Goal: Transaction & Acquisition: Purchase product/service

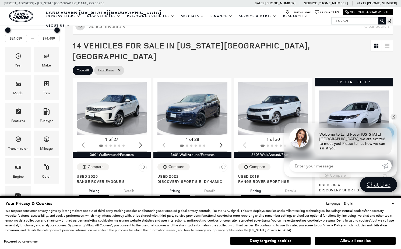
scroll to position [108, 0]
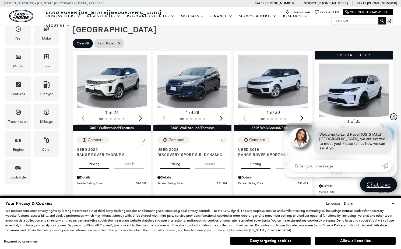
click at [393, 120] on link "✕" at bounding box center [394, 117] width 6 height 6
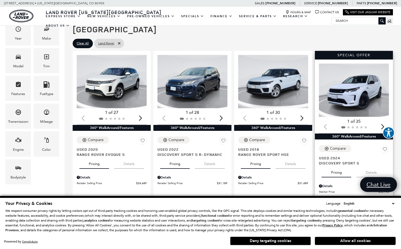
click at [359, 74] on img "1 / 2" at bounding box center [354, 90] width 71 height 53
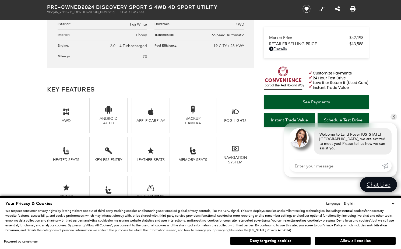
scroll to position [350, 0]
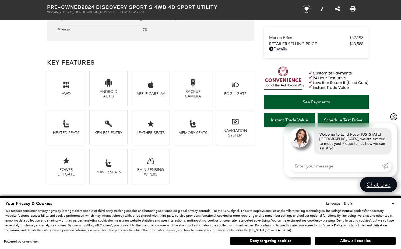
click at [393, 120] on link "✕" at bounding box center [394, 117] width 6 height 6
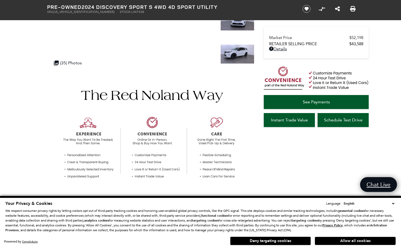
scroll to position [0, 0]
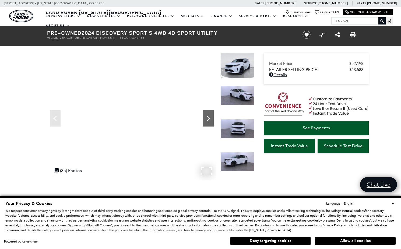
click at [207, 119] on icon "Next" at bounding box center [208, 118] width 11 height 11
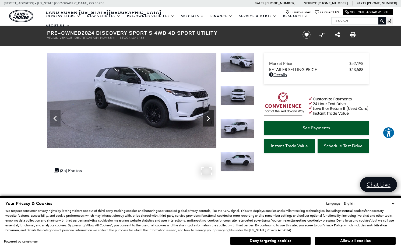
click at [207, 119] on icon "Next" at bounding box center [208, 118] width 11 height 11
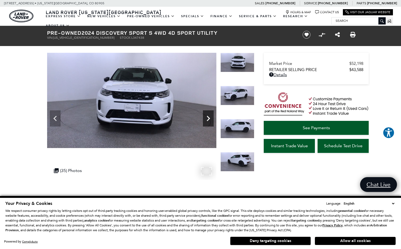
click at [207, 119] on icon "Next" at bounding box center [208, 118] width 11 height 11
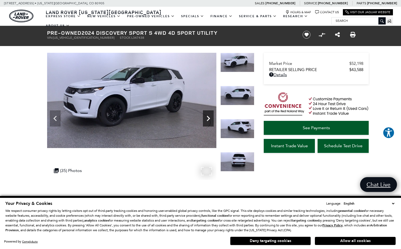
click at [207, 119] on icon "Next" at bounding box center [208, 118] width 11 height 11
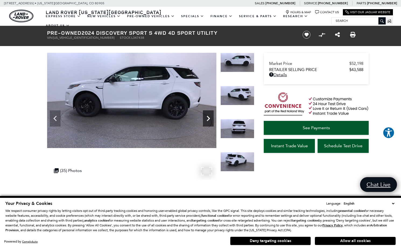
click at [207, 119] on icon "Next" at bounding box center [208, 118] width 11 height 11
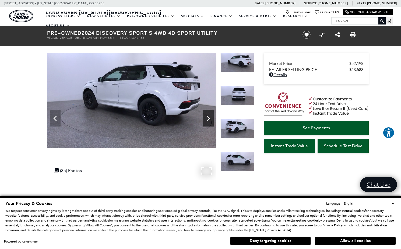
click at [207, 119] on icon "Next" at bounding box center [208, 118] width 11 height 11
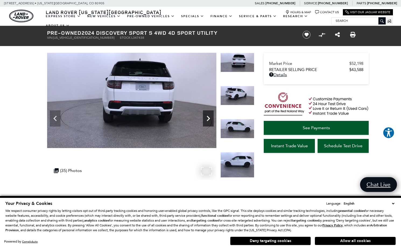
click at [207, 119] on icon "Next" at bounding box center [208, 118] width 11 height 11
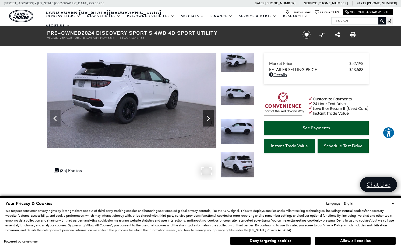
click at [207, 119] on icon "Next" at bounding box center [208, 118] width 11 height 11
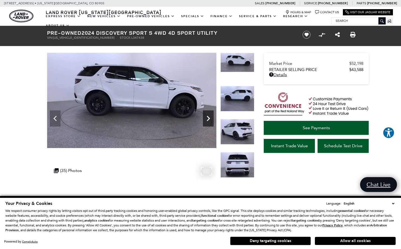
click at [207, 119] on icon "Next" at bounding box center [208, 118] width 11 height 11
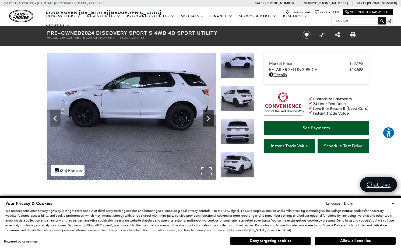
click at [207, 119] on icon "Next" at bounding box center [208, 118] width 11 height 11
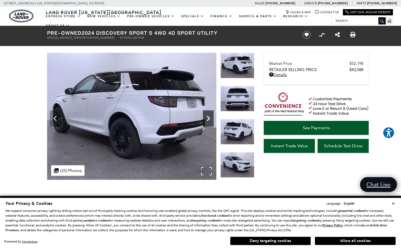
click at [207, 119] on icon "Next" at bounding box center [208, 118] width 11 height 11
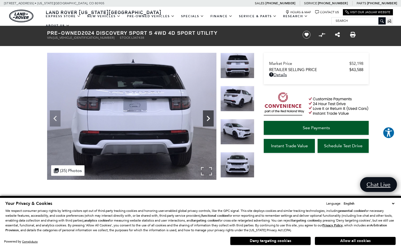
click at [207, 119] on icon "Next" at bounding box center [208, 118] width 11 height 11
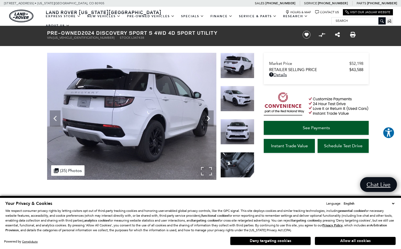
click at [59, 168] on div ".cls-1, .cls-3 { fill: #c50033; } .cls-1 { clip-rule: evenodd; } .cls-2 { clip-…" at bounding box center [67, 170] width 33 height 11
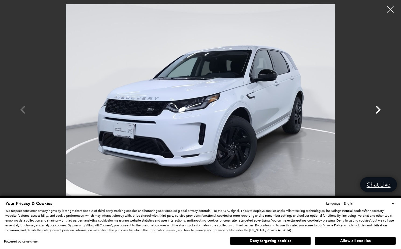
click at [377, 109] on icon "Next" at bounding box center [378, 110] width 16 height 16
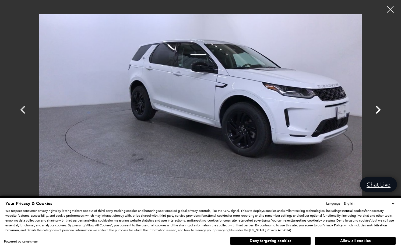
click at [377, 109] on icon "Next" at bounding box center [378, 110] width 16 height 16
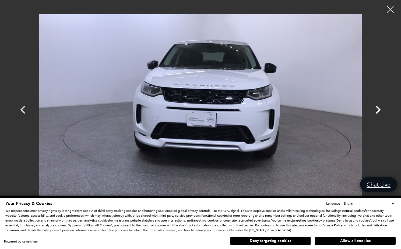
click at [377, 109] on icon "Next" at bounding box center [378, 110] width 16 height 16
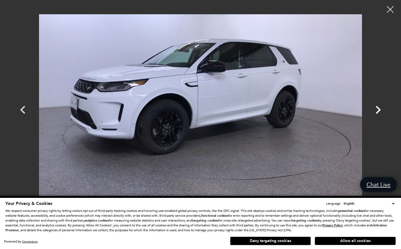
click at [377, 109] on icon "Next" at bounding box center [378, 110] width 16 height 16
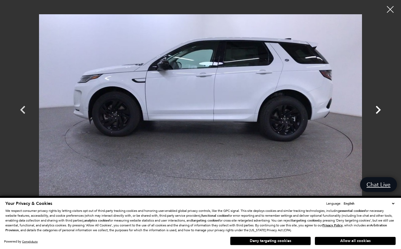
click at [377, 109] on icon "Next" at bounding box center [378, 110] width 16 height 16
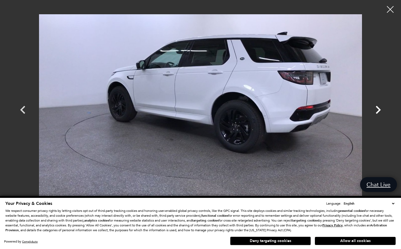
click at [377, 109] on icon "Next" at bounding box center [378, 110] width 16 height 16
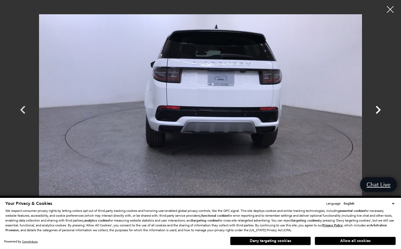
click at [377, 109] on icon "Next" at bounding box center [378, 110] width 16 height 16
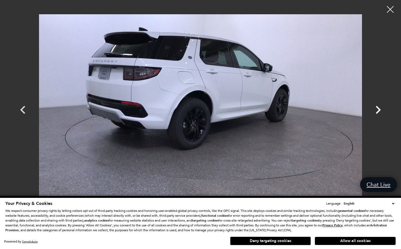
click at [377, 109] on icon "Next" at bounding box center [378, 110] width 16 height 16
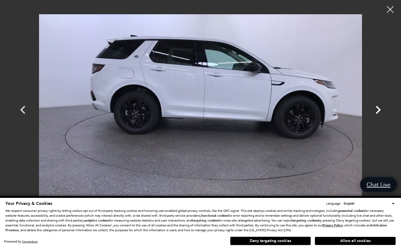
click at [377, 109] on icon "Next" at bounding box center [378, 110] width 16 height 16
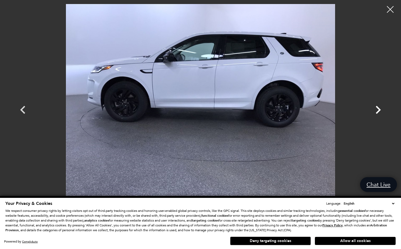
click at [377, 109] on icon "Next" at bounding box center [378, 110] width 16 height 16
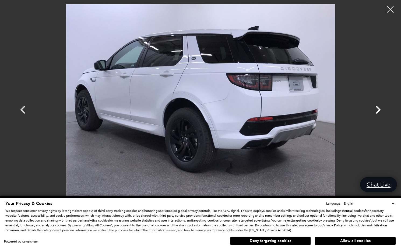
click at [377, 109] on icon "Next" at bounding box center [378, 110] width 16 height 16
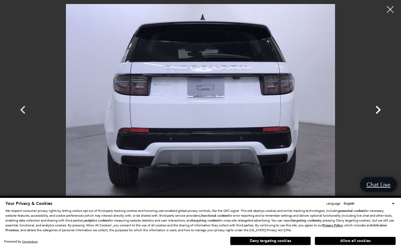
click at [377, 109] on icon "Next" at bounding box center [378, 110] width 16 height 16
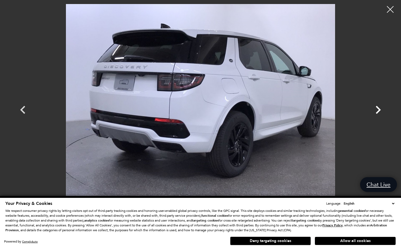
click at [377, 109] on icon "Next" at bounding box center [378, 110] width 16 height 16
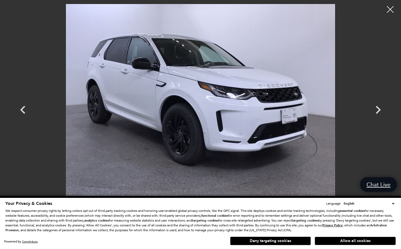
scroll to position [2183, 0]
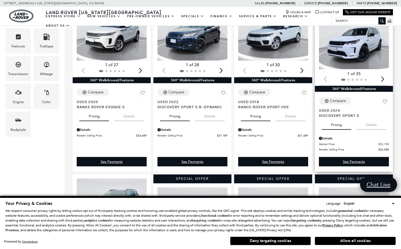
scroll to position [162, 0]
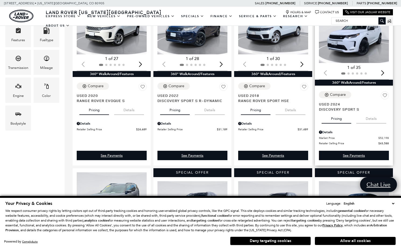
click at [339, 112] on button "Pricing" at bounding box center [337, 118] width 30 height 12
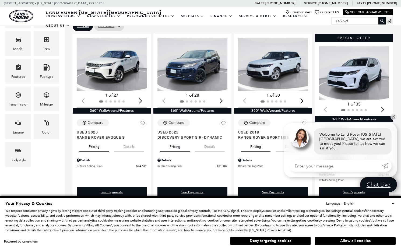
scroll to position [135, 0]
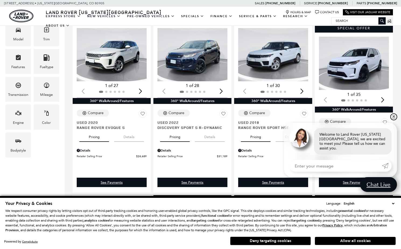
click at [394, 120] on link "✕" at bounding box center [394, 117] width 6 height 6
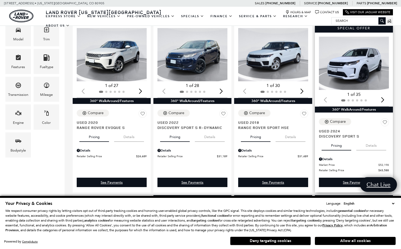
click at [357, 58] on img "1 / 2" at bounding box center [354, 63] width 71 height 53
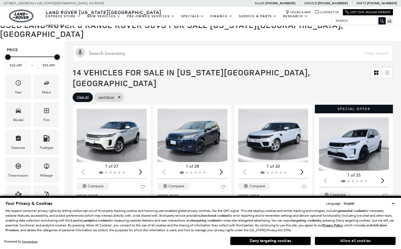
click at [365, 242] on button "Allow all cookies" at bounding box center [355, 241] width 81 height 8
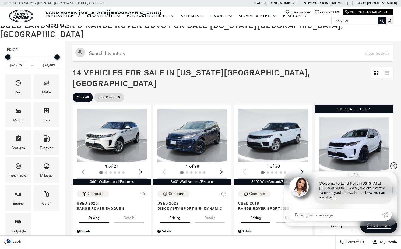
click at [394, 169] on link "✕" at bounding box center [394, 166] width 6 height 6
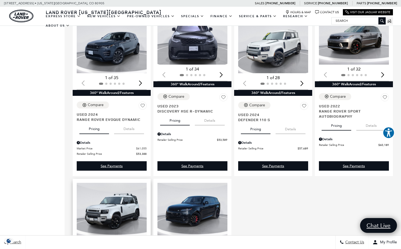
scroll to position [404, 0]
